Goal: Find specific page/section: Find specific page/section

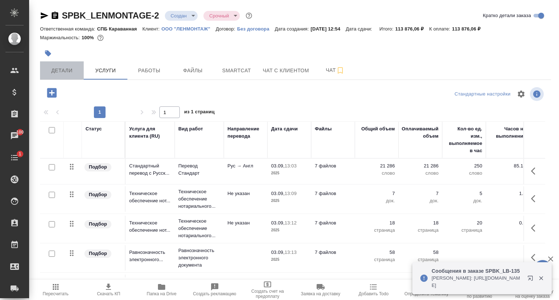
click at [55, 69] on span "Детали" at bounding box center [61, 70] width 35 height 9
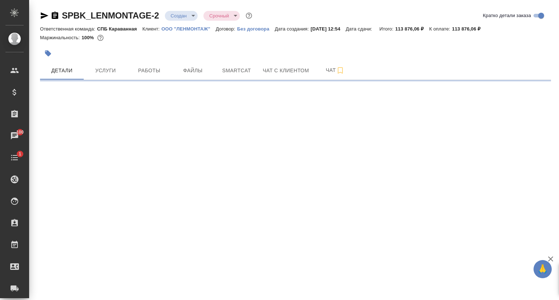
select select "RU"
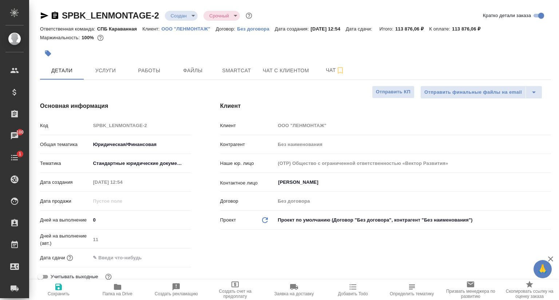
type textarea "x"
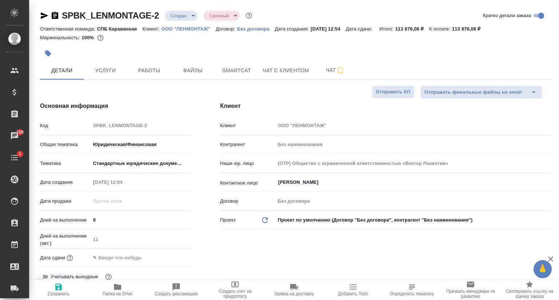
type textarea "x"
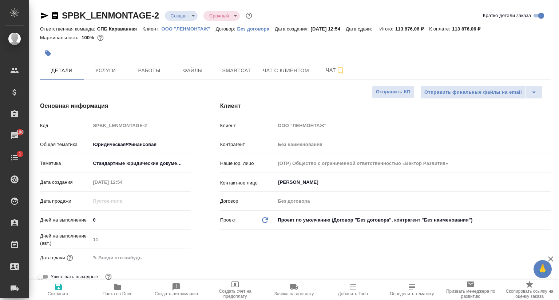
type textarea "x"
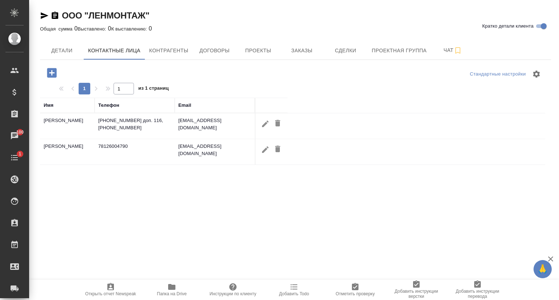
select select "RU"
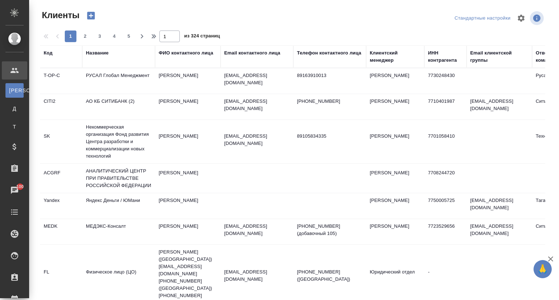
select select "RU"
click at [97, 53] on div "Название" at bounding box center [97, 52] width 23 height 7
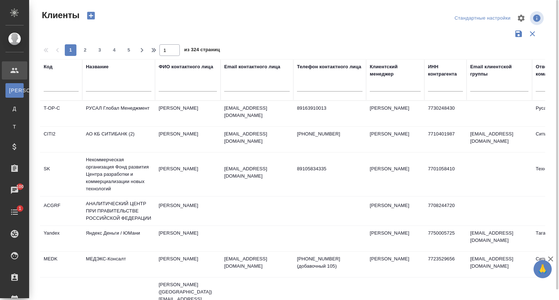
click at [99, 88] on input "text" at bounding box center [118, 87] width 65 height 9
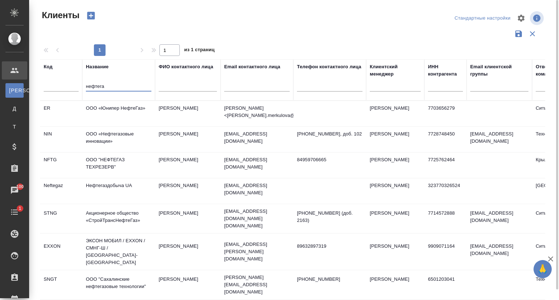
click at [102, 138] on td "ООО «Нефтегазовые инновации»" at bounding box center [118, 139] width 73 height 25
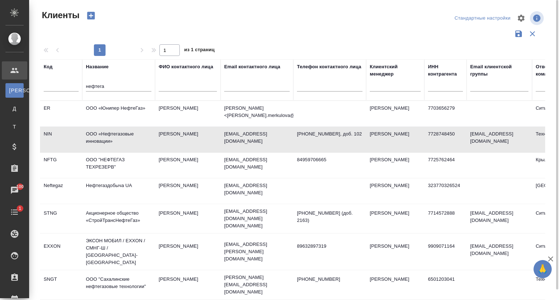
click at [102, 138] on td "ООО «Нефтегазовые инновации»" at bounding box center [118, 139] width 73 height 25
drag, startPoint x: 111, startPoint y: 84, endPoint x: 79, endPoint y: 89, distance: 32.4
click at [79, 89] on tr "Код Название нефтега ФИО контактного лица Email контактного лица Телефон контак…" at bounding box center [315, 79] width 550 height 41
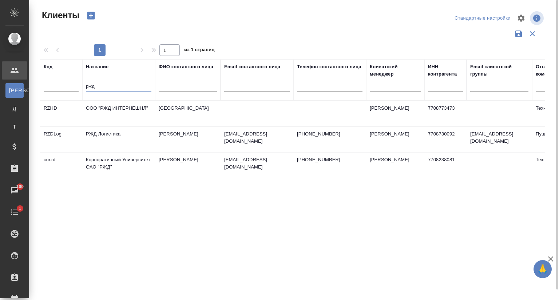
type input "ржд"
click at [104, 165] on td "Корпоративный Университет ОАО "РЖД"" at bounding box center [118, 165] width 73 height 25
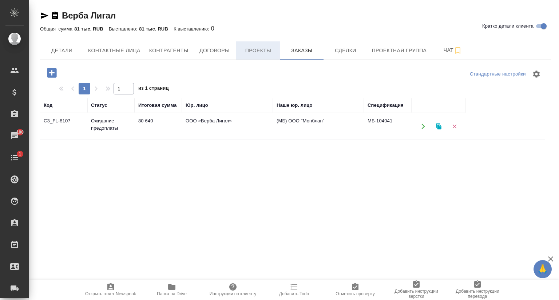
click at [255, 54] on span "Проекты" at bounding box center [257, 50] width 35 height 9
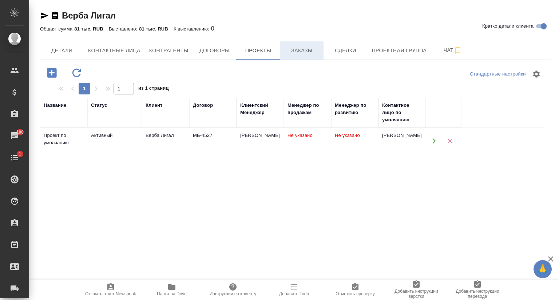
click at [287, 50] on span "Заказы" at bounding box center [301, 50] width 35 height 9
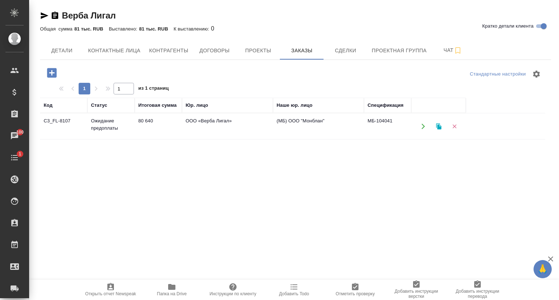
click at [106, 128] on td "Ожидание предоплаты" at bounding box center [110, 126] width 47 height 25
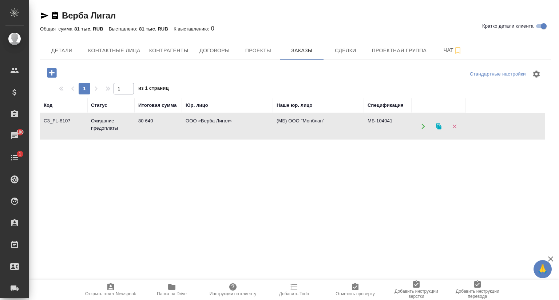
click at [106, 128] on td "Ожидание предоплаты" at bounding box center [110, 126] width 47 height 25
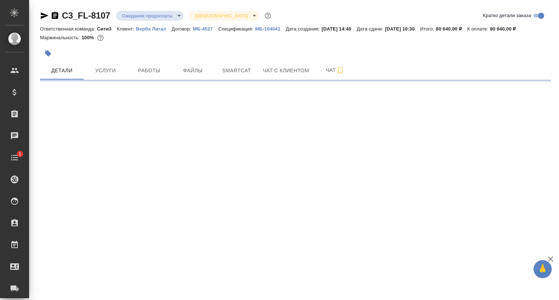
select select "RU"
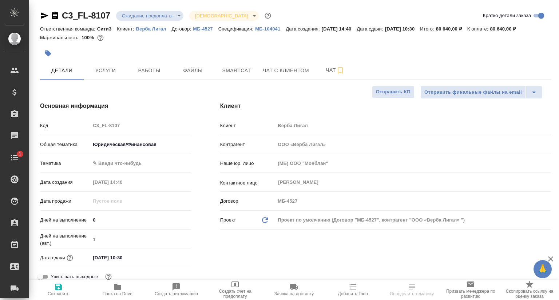
type textarea "x"
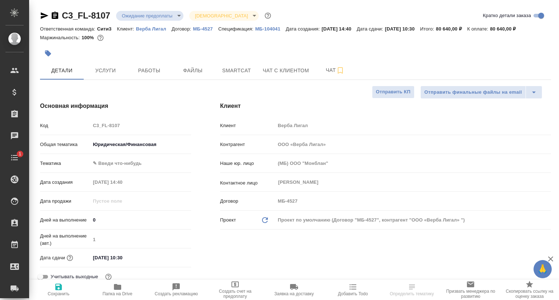
type textarea "x"
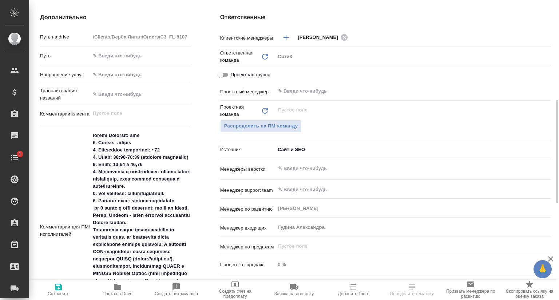
scroll to position [437, 0]
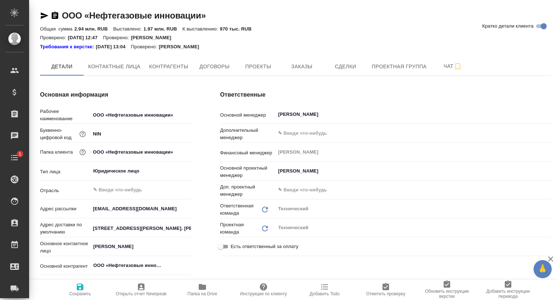
type textarea "x"
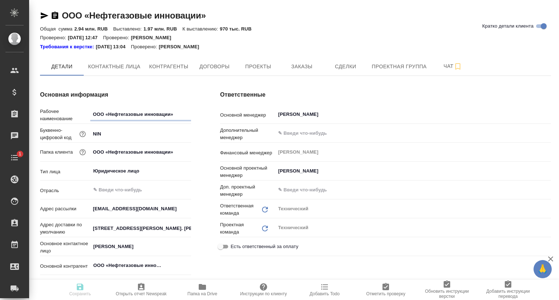
type textarea "x"
click at [255, 68] on span "Проекты" at bounding box center [257, 66] width 35 height 9
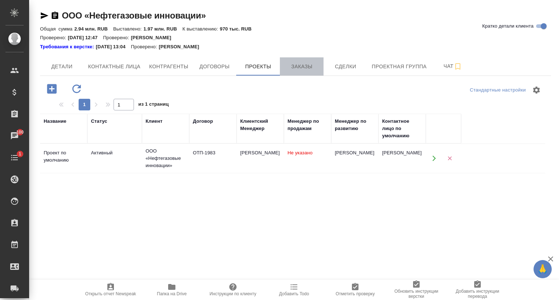
click at [313, 69] on span "Заказы" at bounding box center [301, 66] width 35 height 9
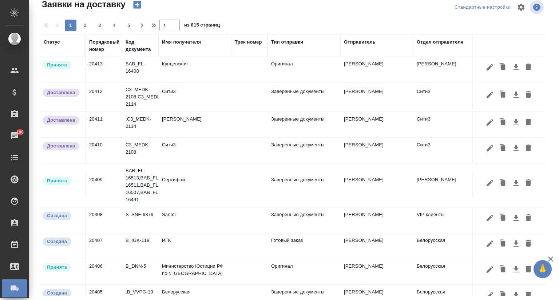
scroll to position [291, 0]
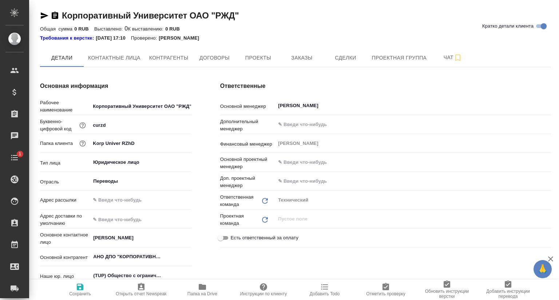
type textarea "x"
click at [273, 63] on button "Проекты" at bounding box center [258, 58] width 44 height 18
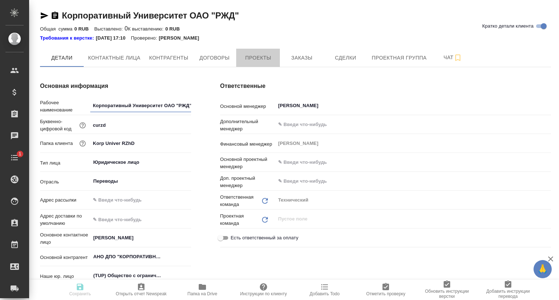
type textarea "x"
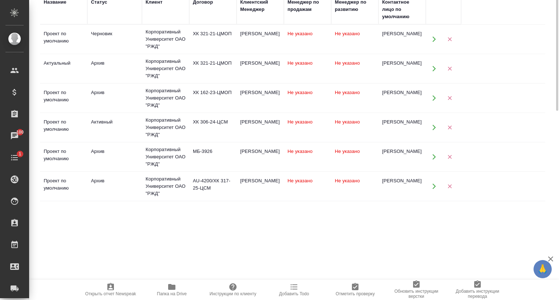
scroll to position [1, 0]
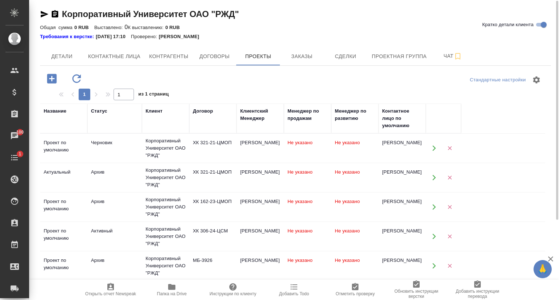
click at [40, 15] on icon "button" at bounding box center [44, 14] width 9 height 9
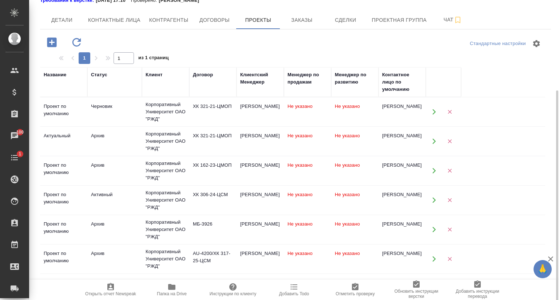
scroll to position [74, 0]
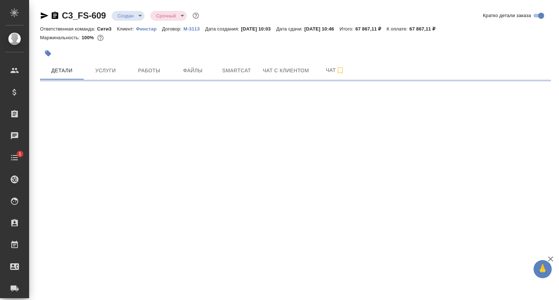
select select "RU"
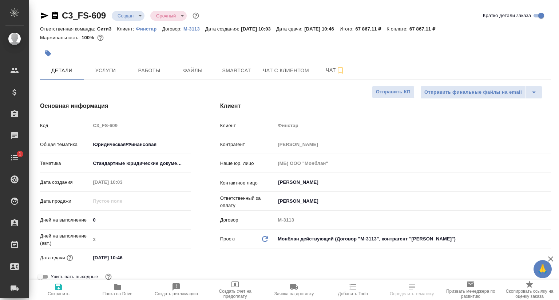
type textarea "x"
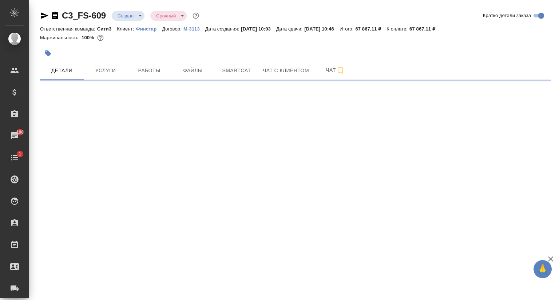
select select "RU"
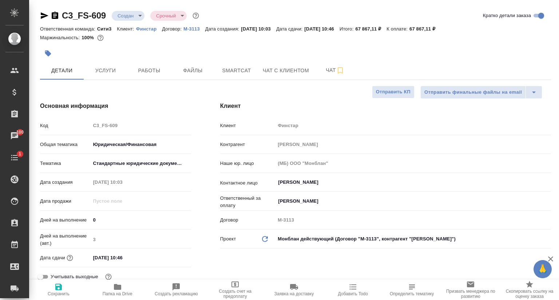
type textarea "x"
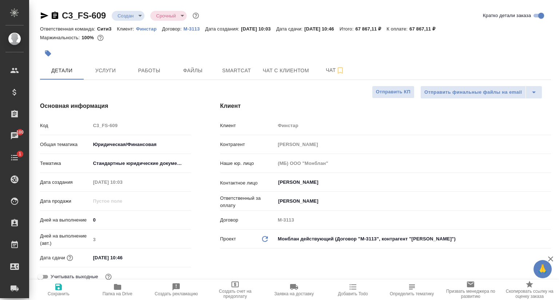
type textarea "x"
